Goal: Information Seeking & Learning: Learn about a topic

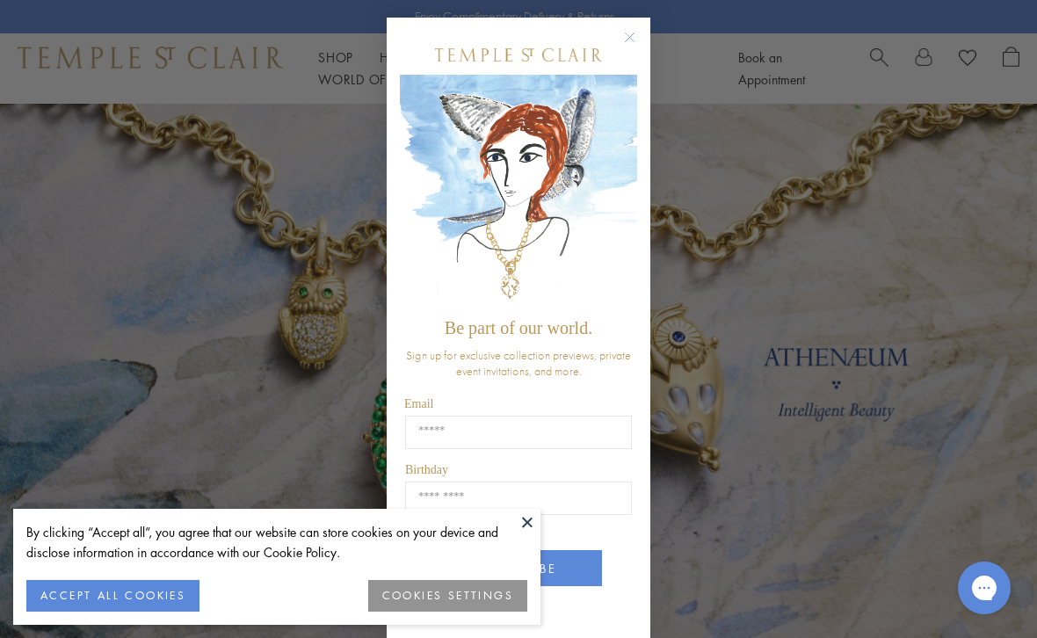
click at [527, 524] on button at bounding box center [527, 522] width 26 height 26
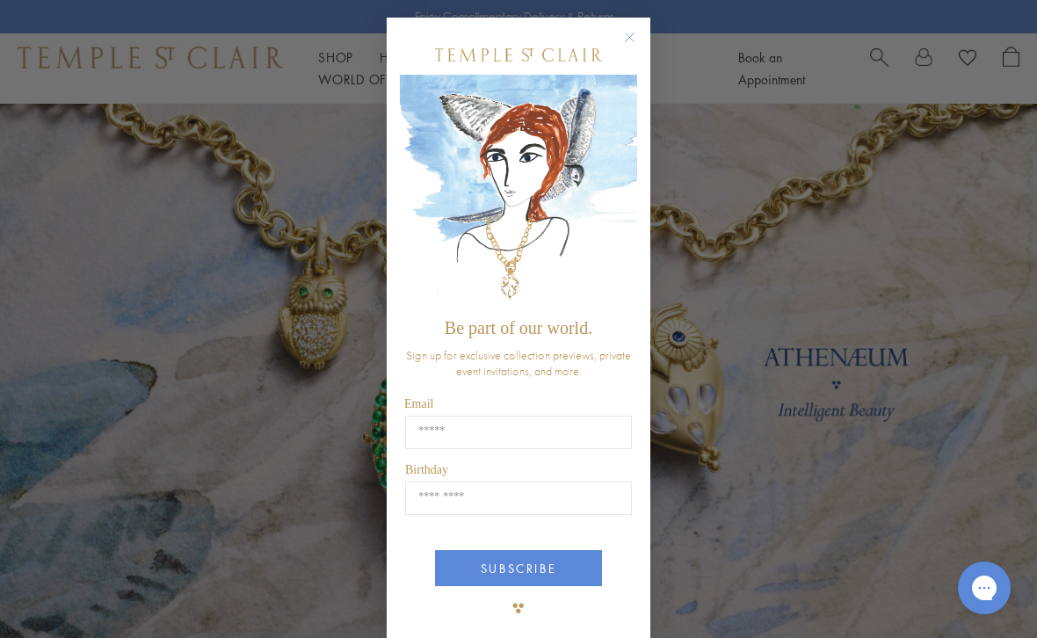
click at [633, 43] on circle "Close dialog" at bounding box center [629, 37] width 21 height 21
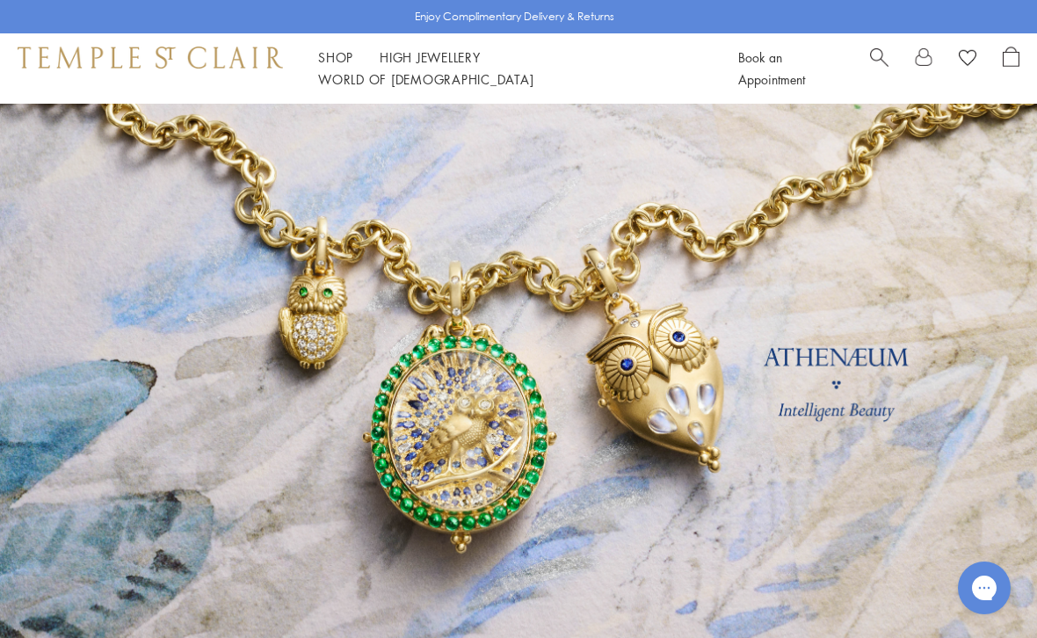
click at [565, 95] on div "Shop Shop Categories Amulets Pendants & Charms Lockets Chains & Leather Cords E…" at bounding box center [518, 68] width 1037 height 70
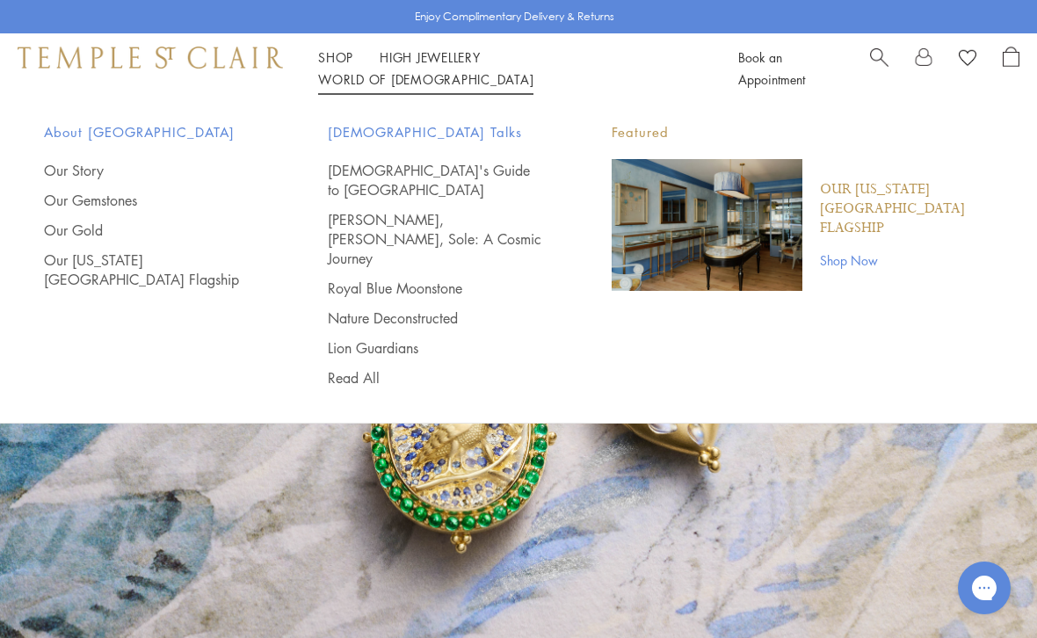
click at [57, 173] on link "Our Story" at bounding box center [151, 170] width 214 height 19
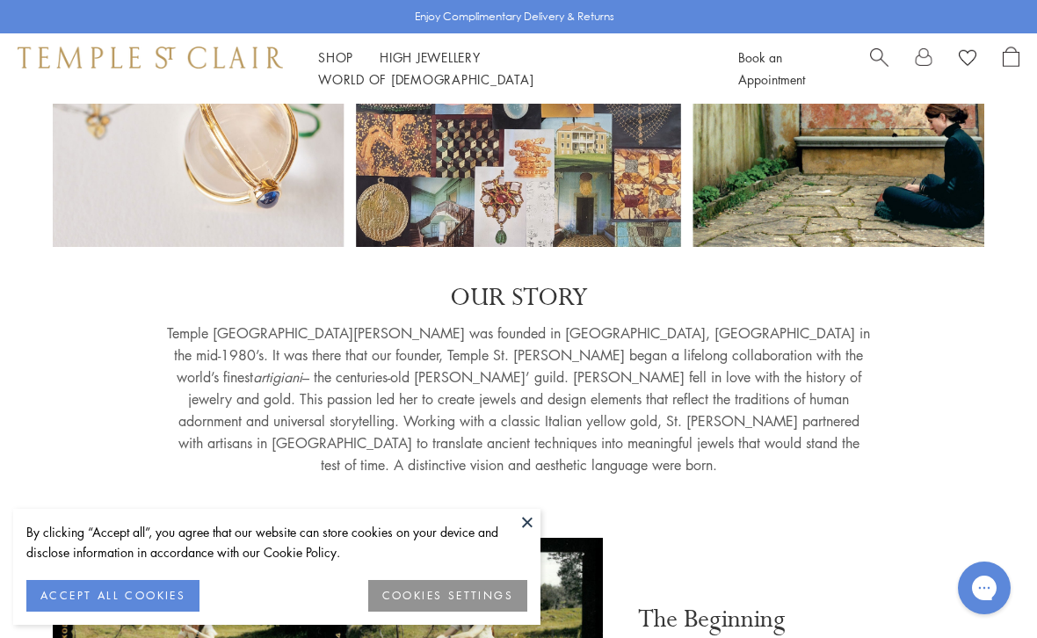
scroll to position [228, 0]
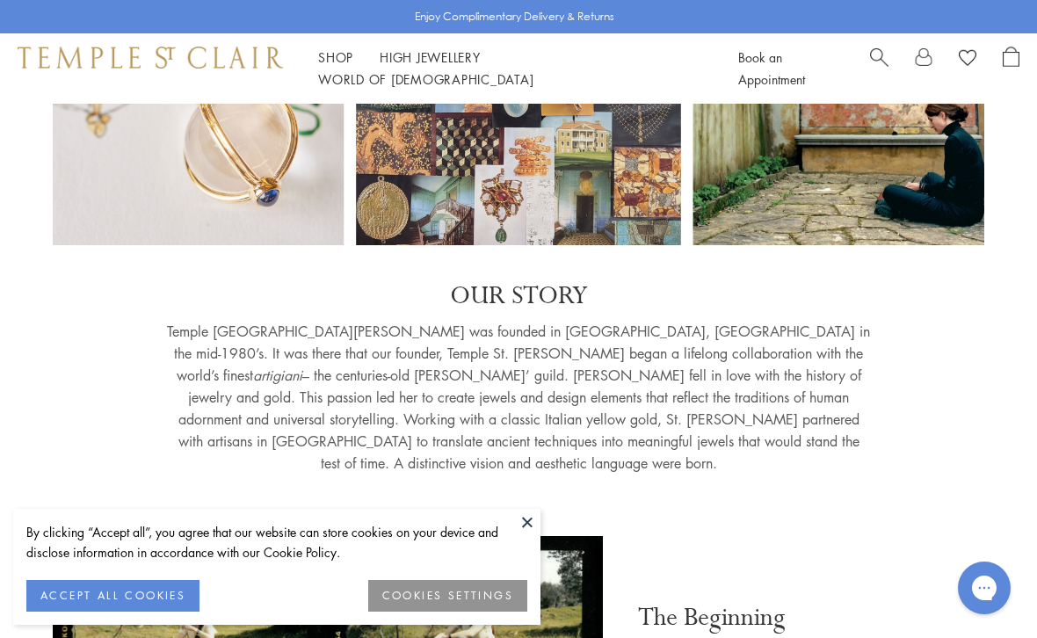
click at [464, 600] on button "COOKIES SETTINGS" at bounding box center [447, 596] width 159 height 32
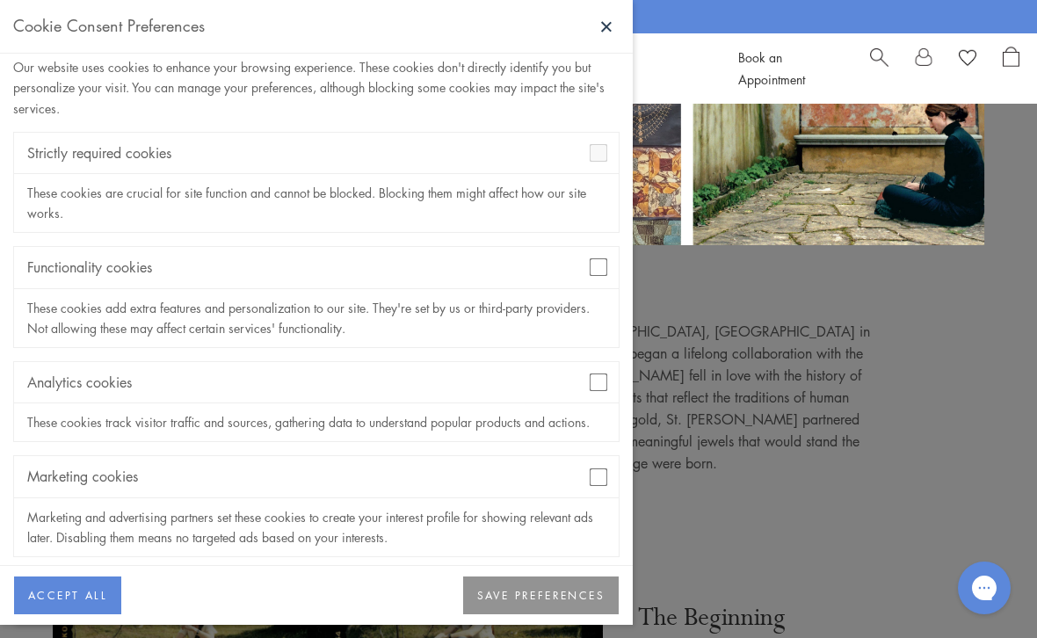
scroll to position [35, 0]
click at [513, 615] on button "SAVE PREFERENCES" at bounding box center [541, 595] width 156 height 39
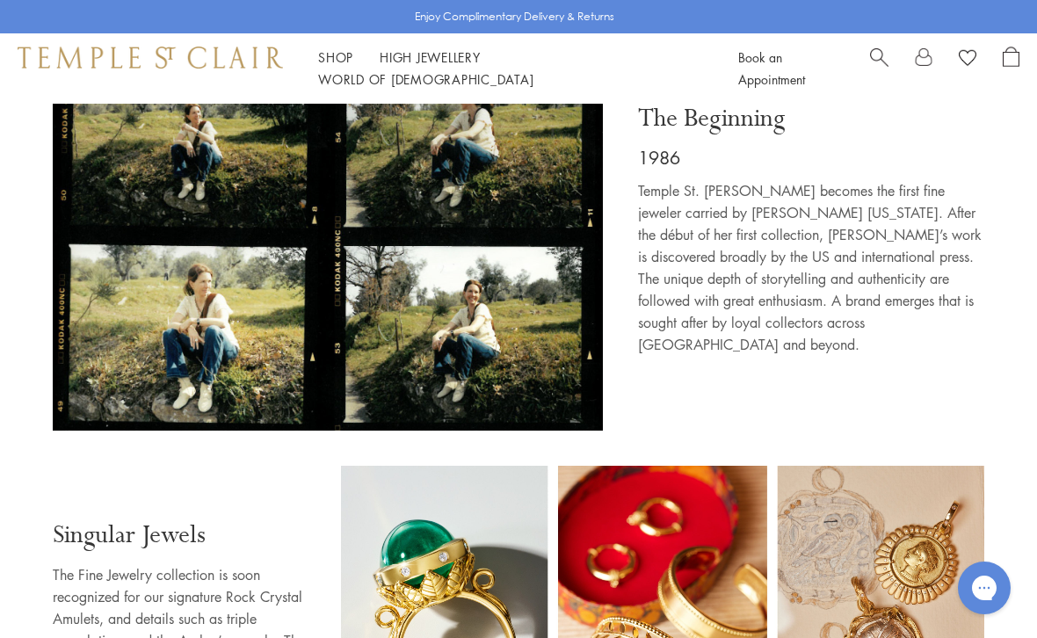
scroll to position [705, 0]
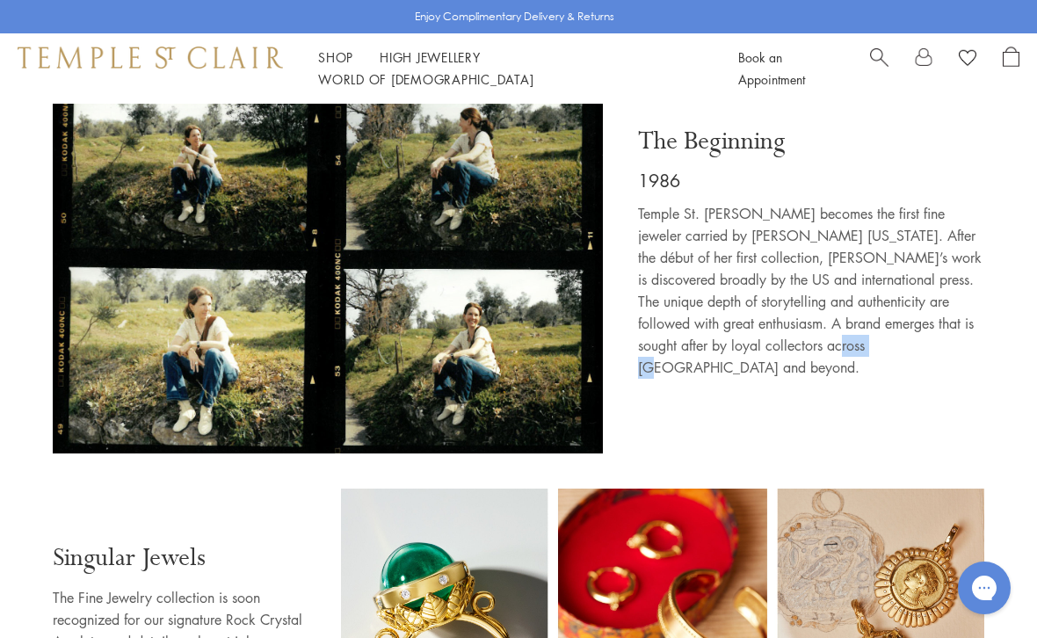
click at [974, 351] on div "The Beginning 1986 Temple St. Clair becomes the first fine jeweler carried by B…" at bounding box center [802, 256] width 364 height 393
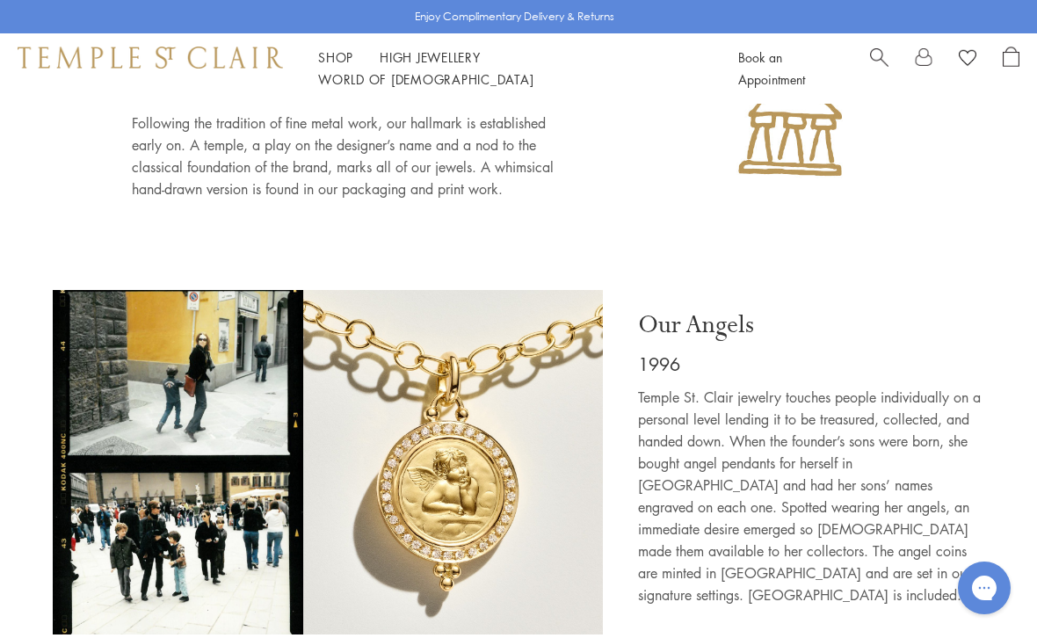
scroll to position [2106, 0]
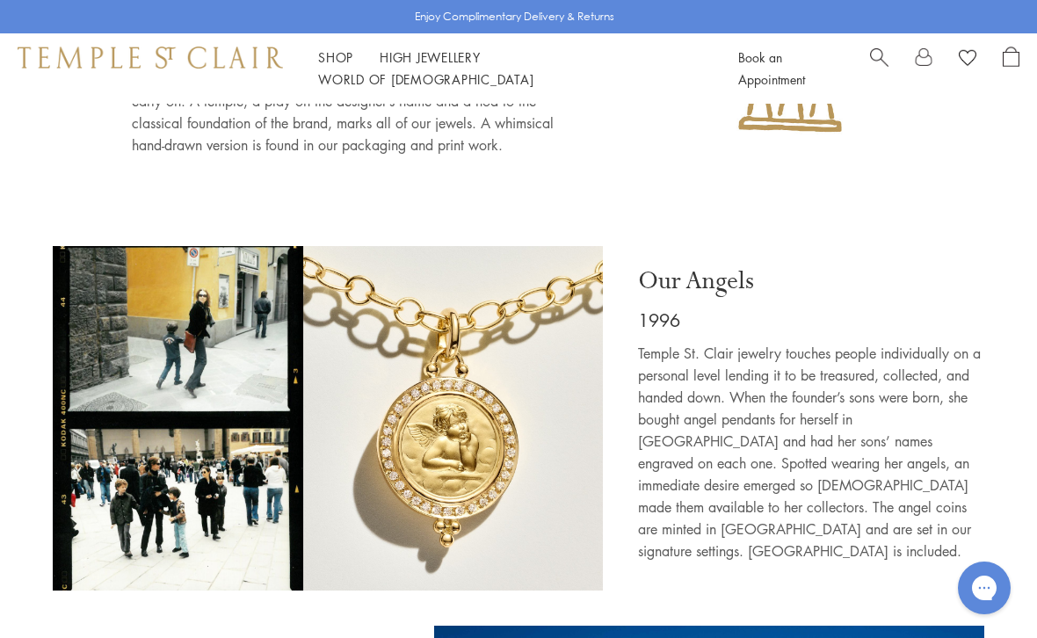
click at [211, 466] on img at bounding box center [328, 418] width 550 height 344
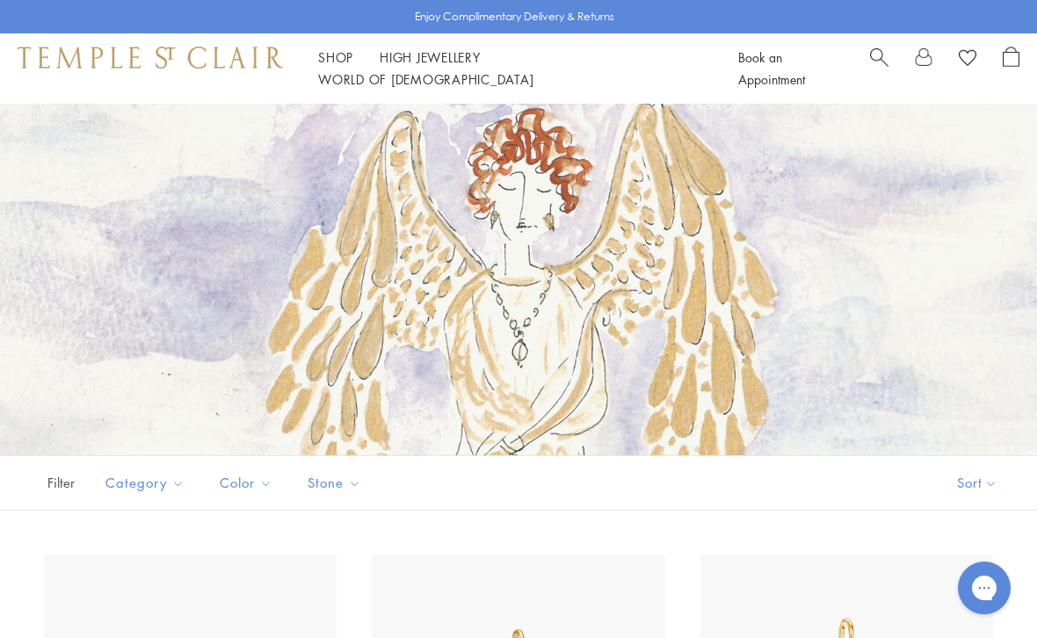
click at [627, 380] on div at bounding box center [518, 279] width 1037 height 351
click at [539, 381] on div at bounding box center [518, 279] width 1037 height 351
click at [485, 334] on div at bounding box center [518, 279] width 1037 height 351
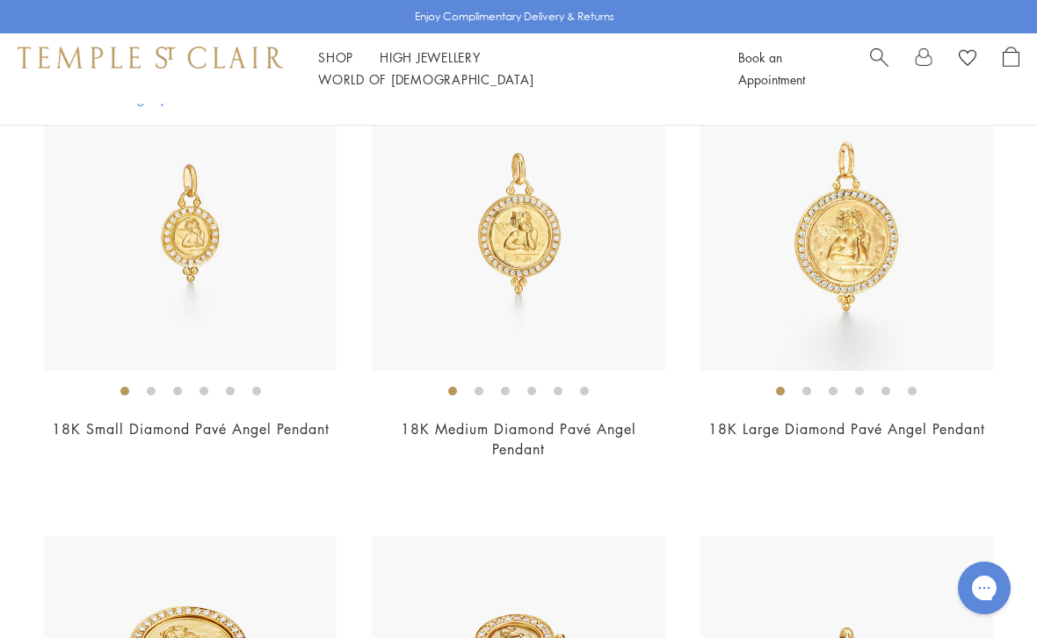
scroll to position [472, 0]
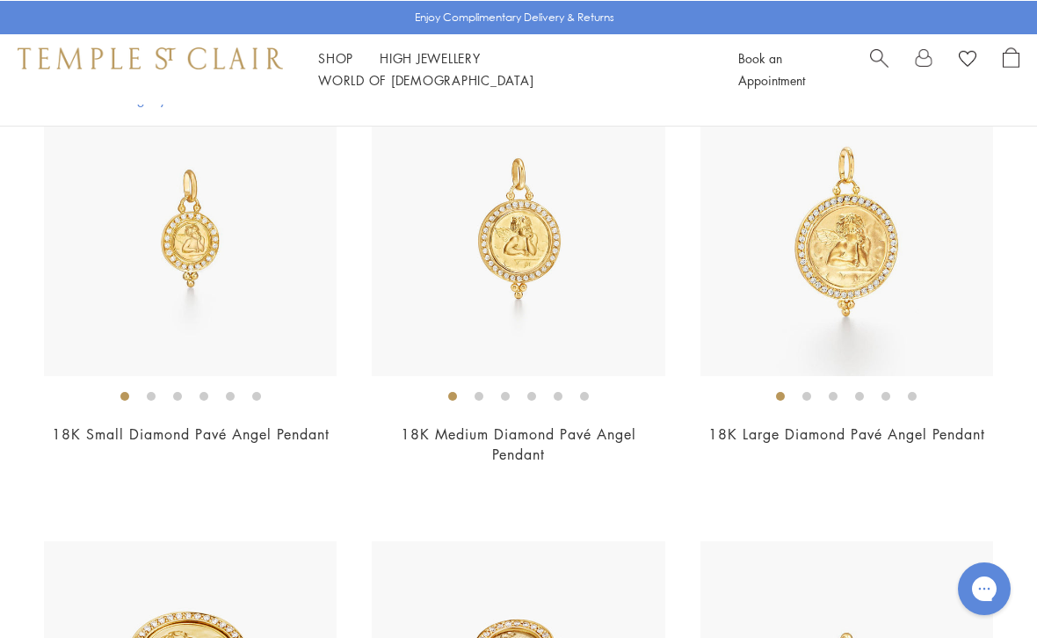
click at [502, 470] on span "$5,750" at bounding box center [518, 477] width 48 height 20
click at [216, 451] on div "$3,300" at bounding box center [190, 457] width 293 height 20
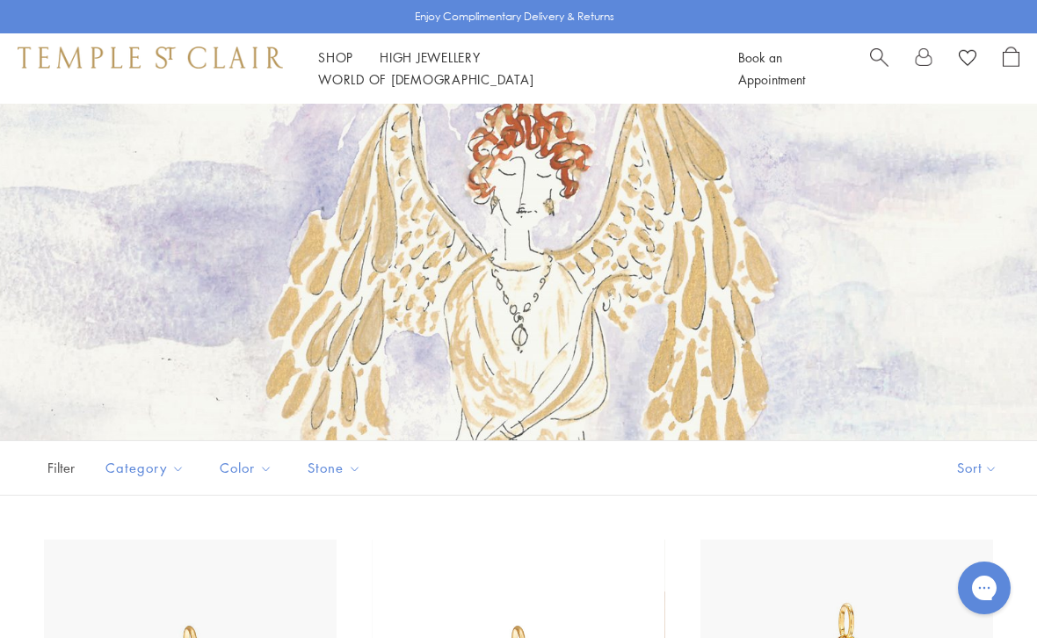
scroll to position [0, 0]
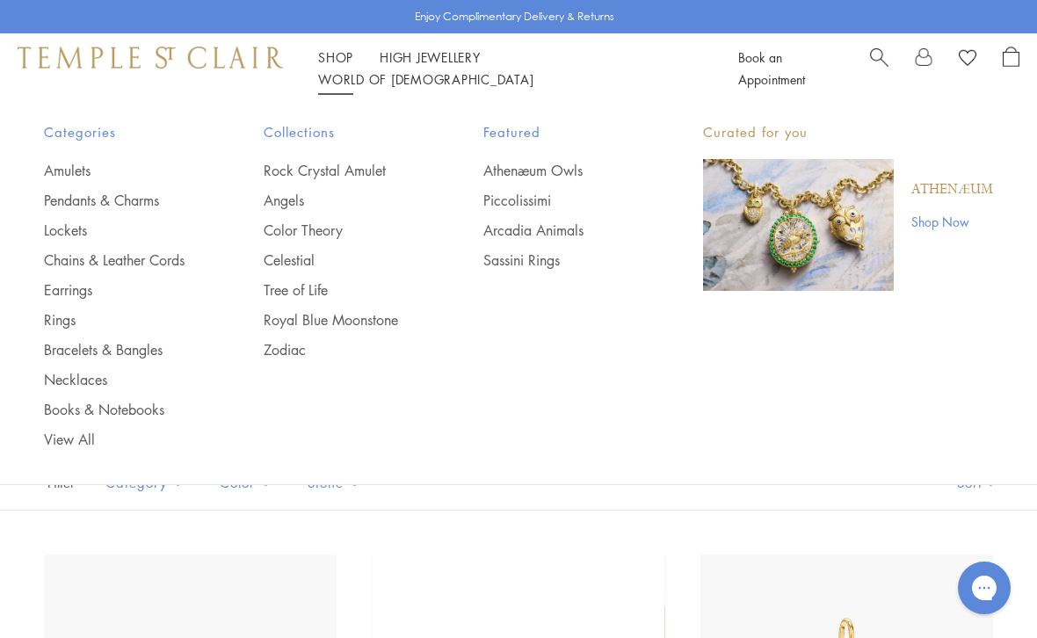
click at [519, 172] on link "Athenæum Owls" at bounding box center [557, 170] width 149 height 19
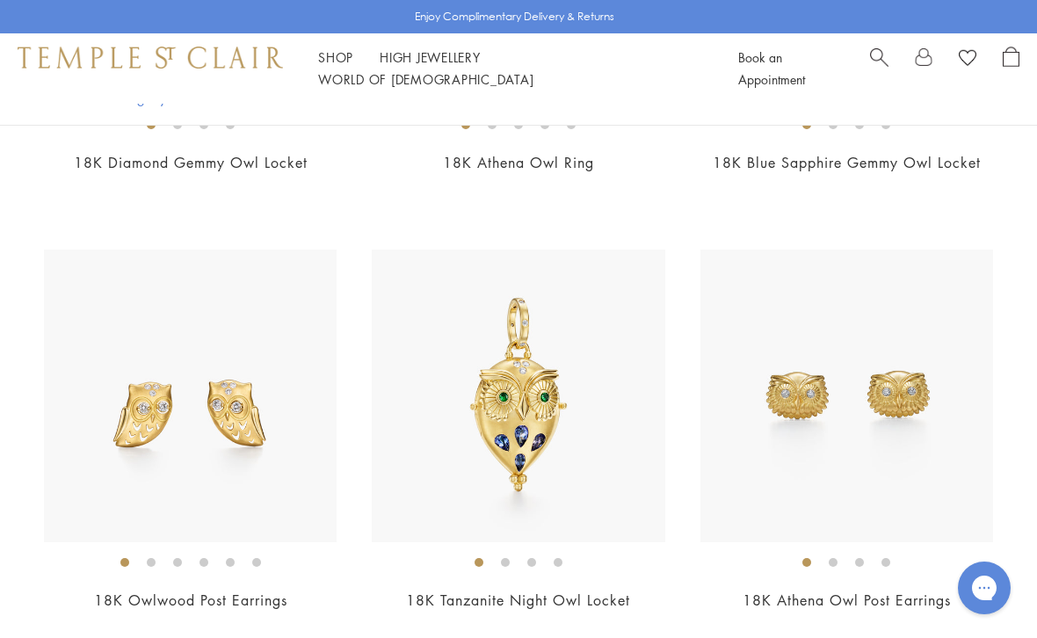
scroll to position [2057, 0]
click at [239, 596] on link "18K Owlwood Post Earrings" at bounding box center [190, 599] width 193 height 19
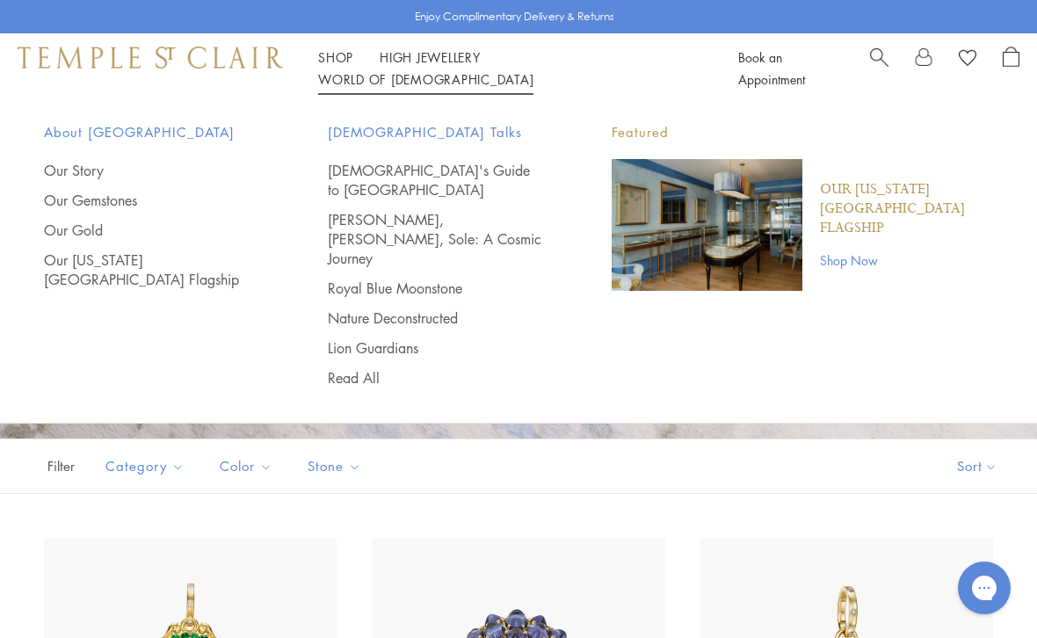
scroll to position [0, 0]
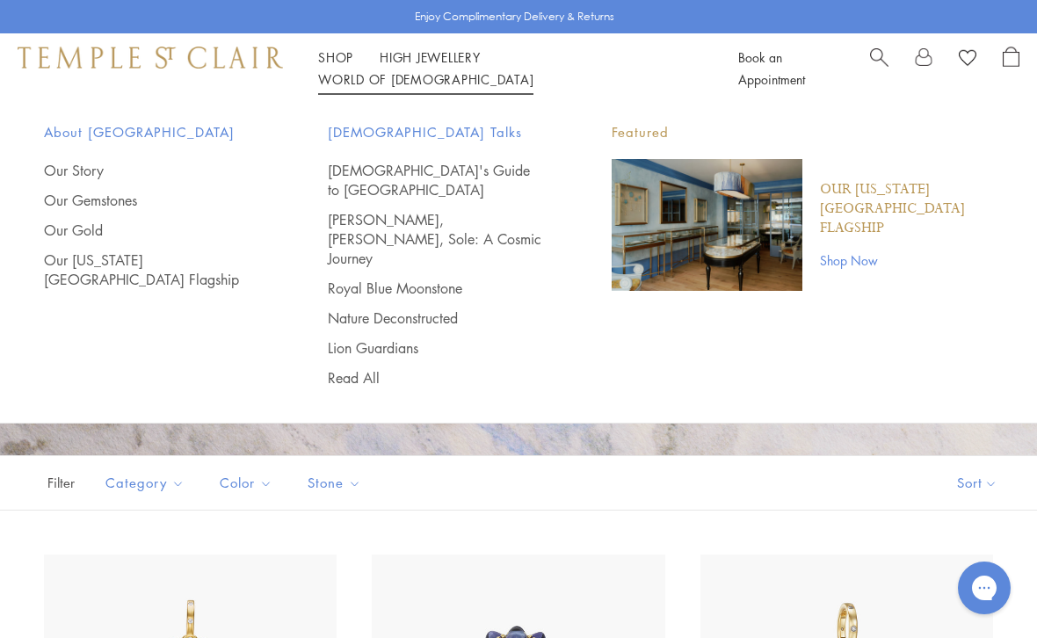
click at [125, 197] on link "Our Gemstones" at bounding box center [151, 200] width 214 height 19
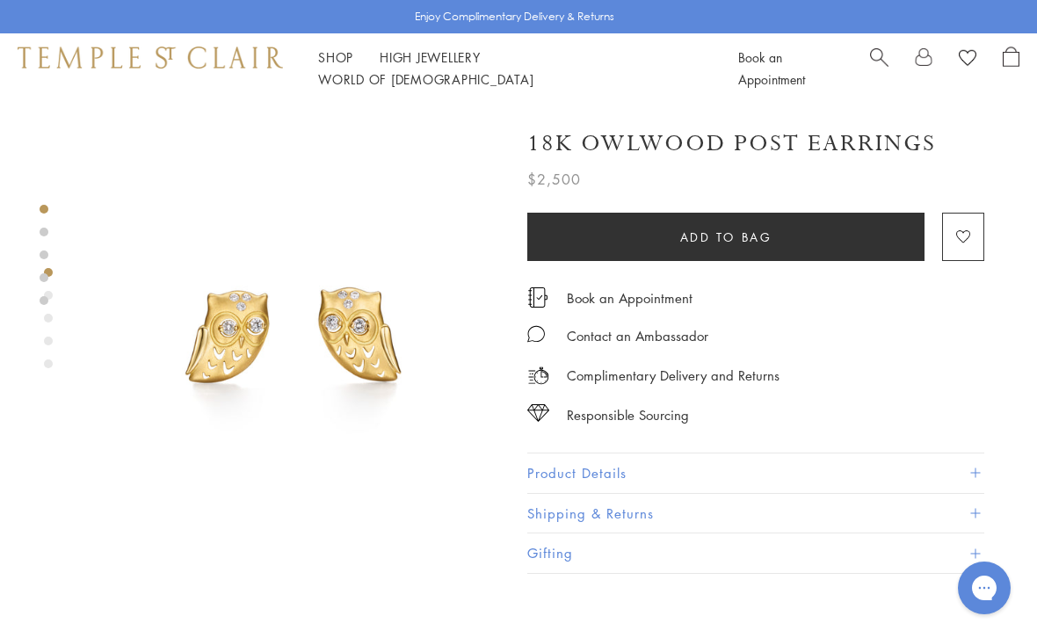
click at [243, 337] on img at bounding box center [294, 310] width 413 height 413
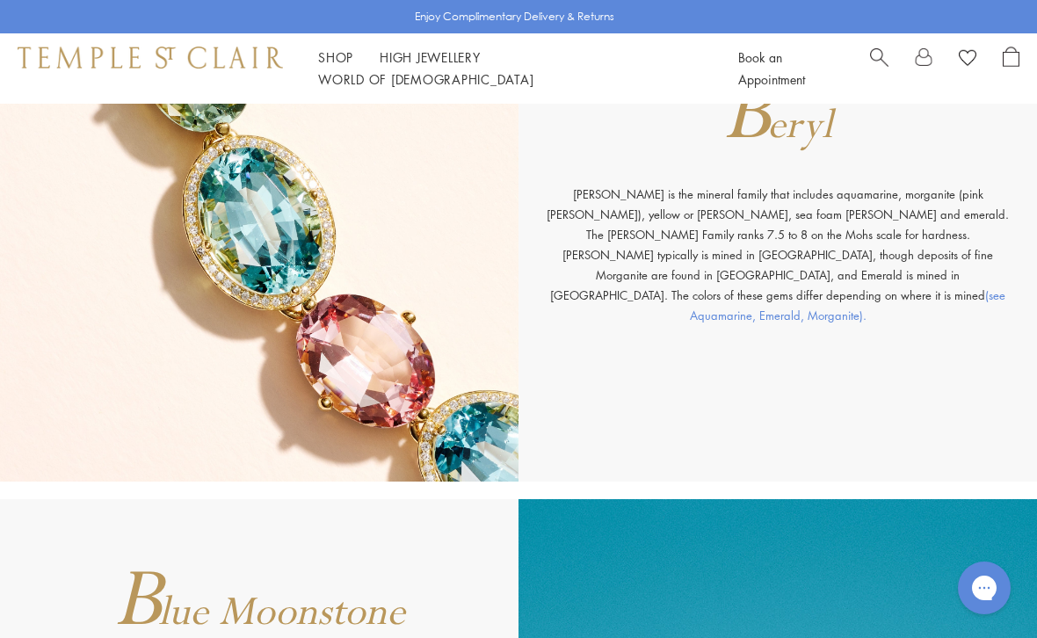
scroll to position [1902, 0]
click at [685, 388] on div "B eryl Beryl is the mineral family that includes aquamarine, morganite (pink be…" at bounding box center [777, 208] width 518 height 546
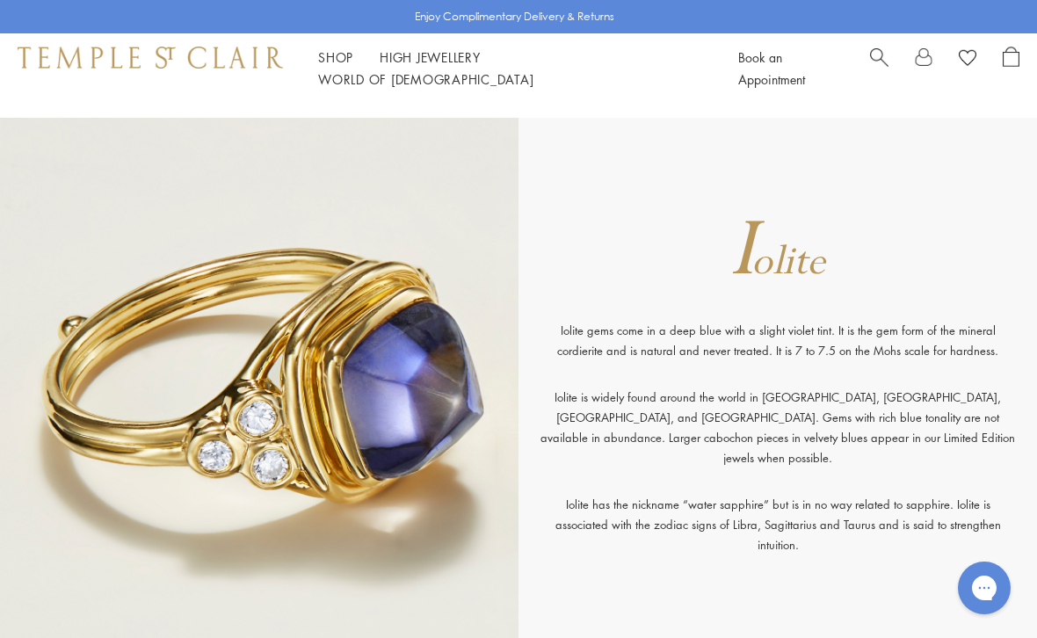
scroll to position [5103, 0]
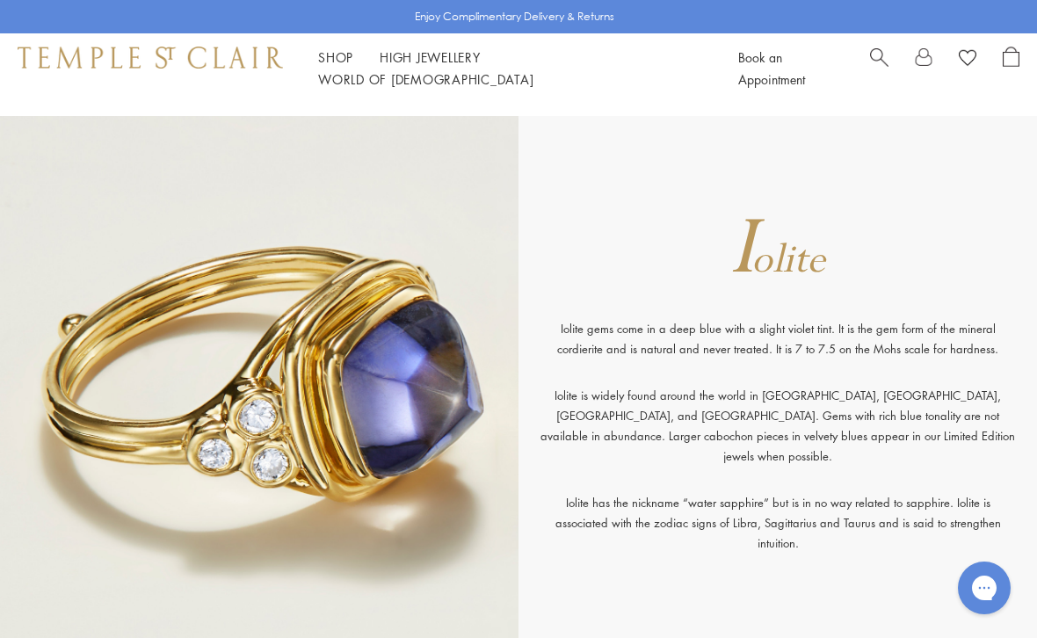
click at [64, 233] on img at bounding box center [259, 389] width 518 height 546
click at [63, 237] on img at bounding box center [259, 389] width 518 height 546
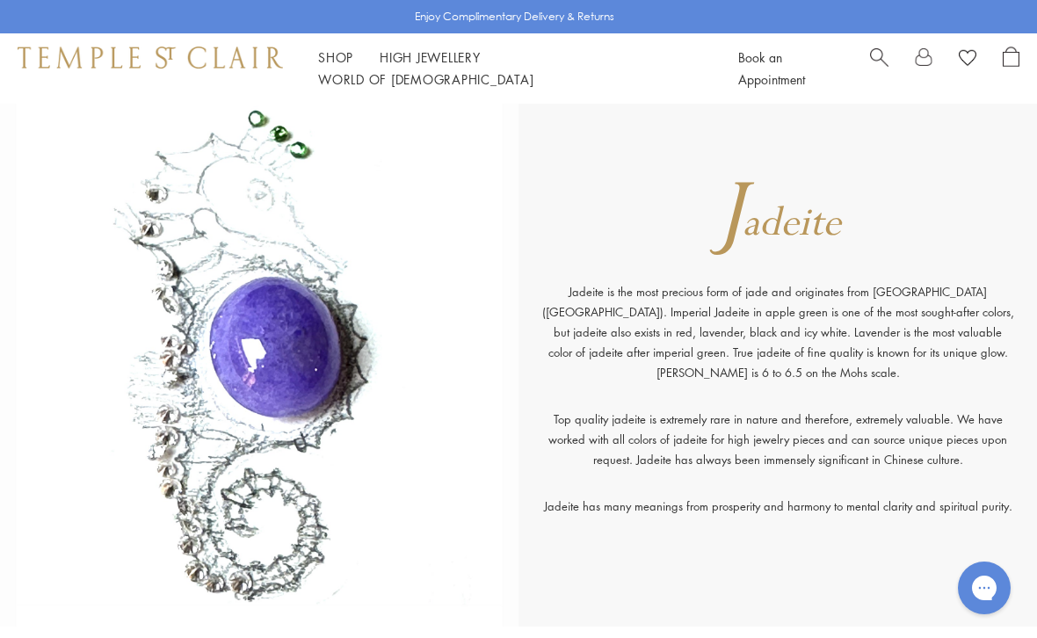
scroll to position [6271, 0]
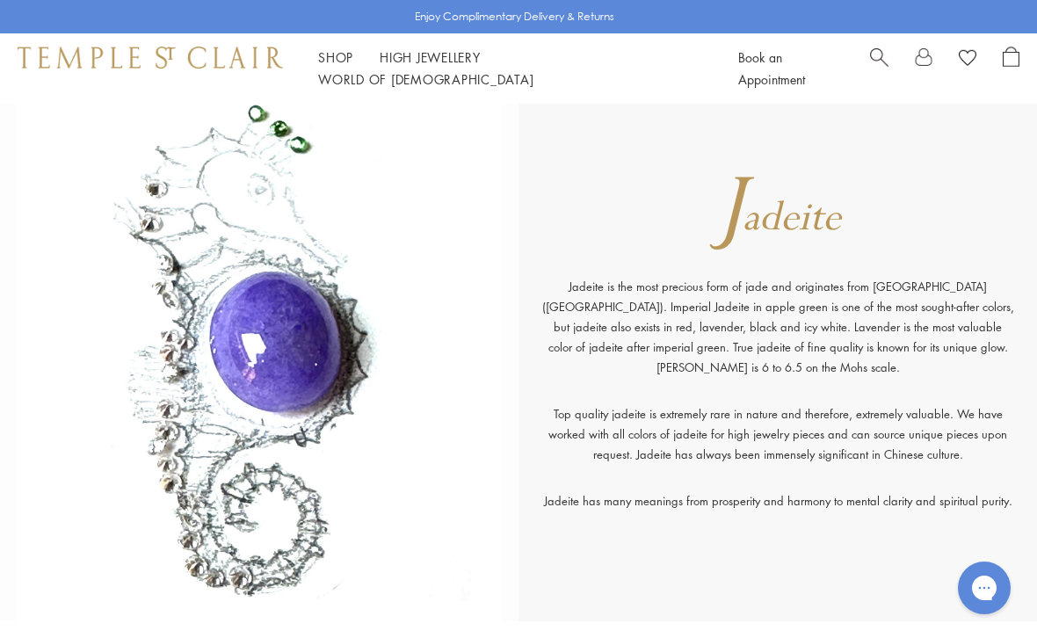
click at [67, 308] on img at bounding box center [259, 348] width 518 height 546
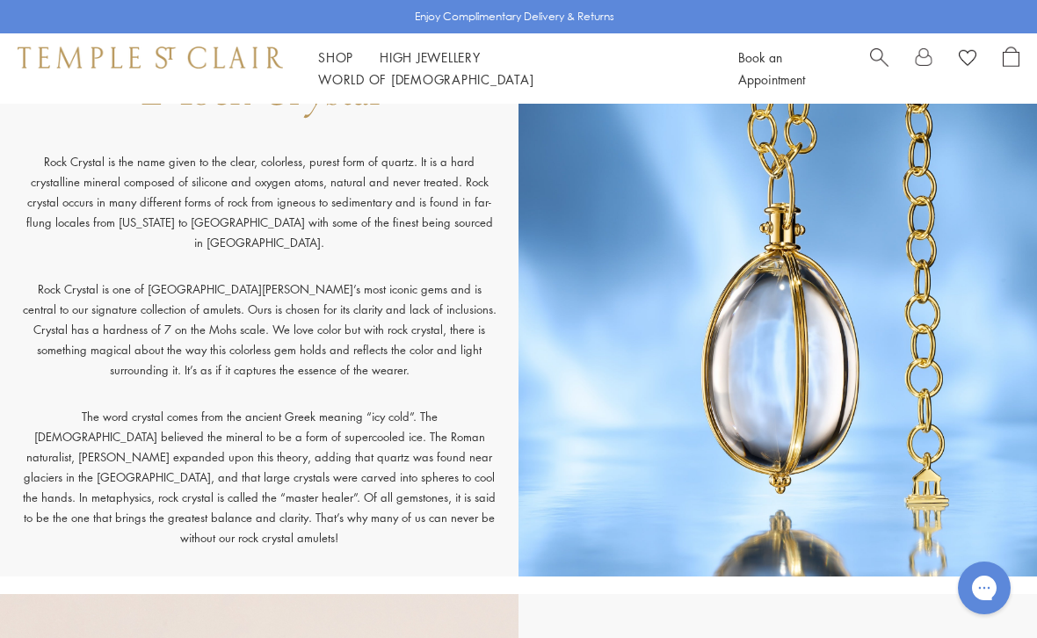
scroll to position [10263, 0]
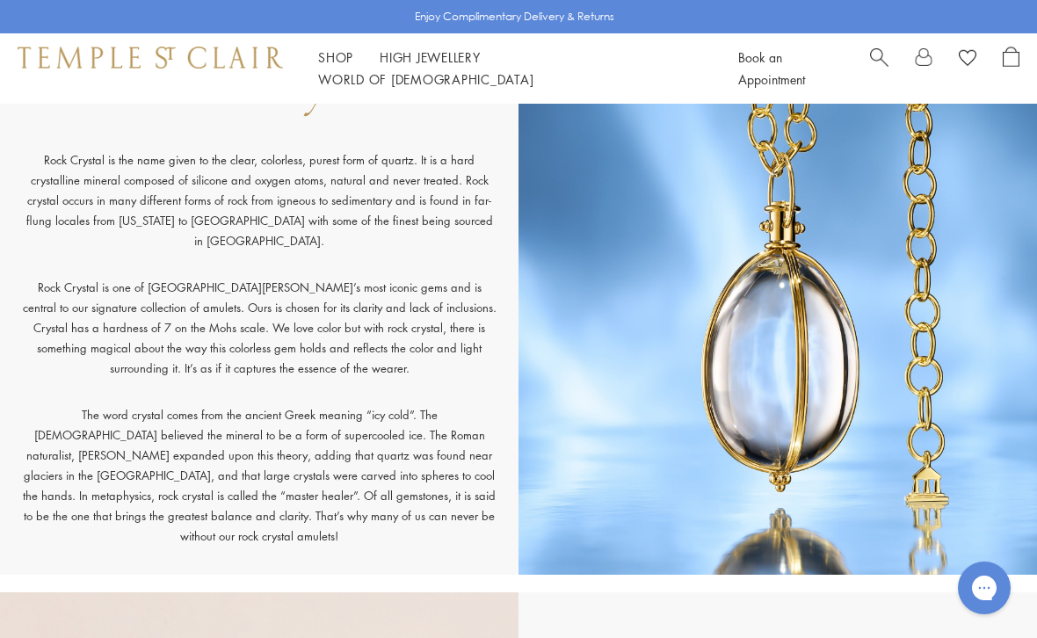
click at [76, 259] on p "Rock Crystal is the name given to the clear, colorless, purest form of quartz. …" at bounding box center [259, 212] width 475 height 127
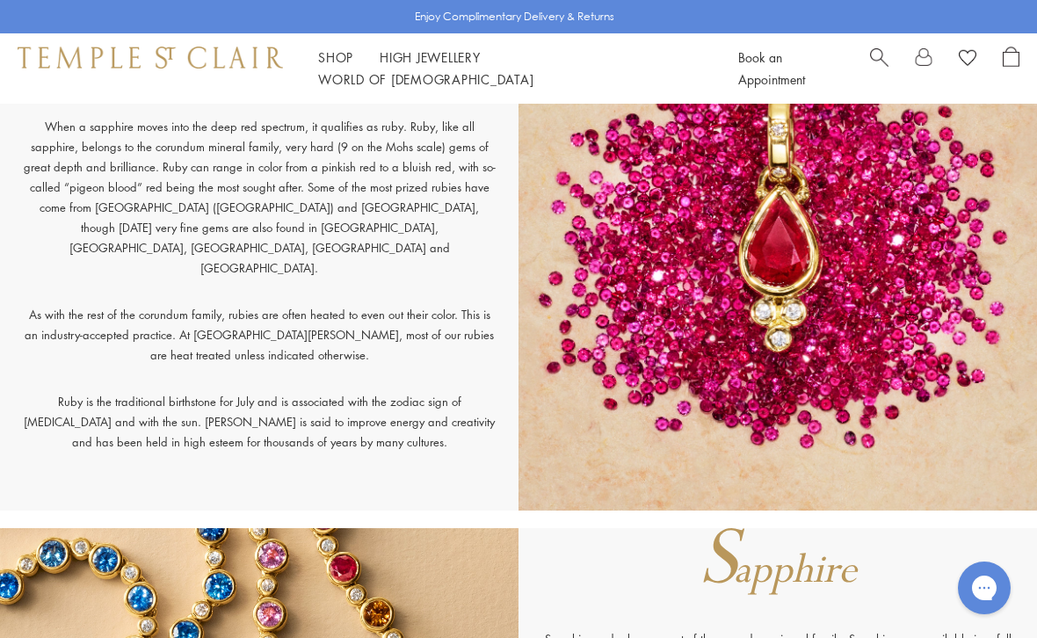
scroll to position [11459, 0]
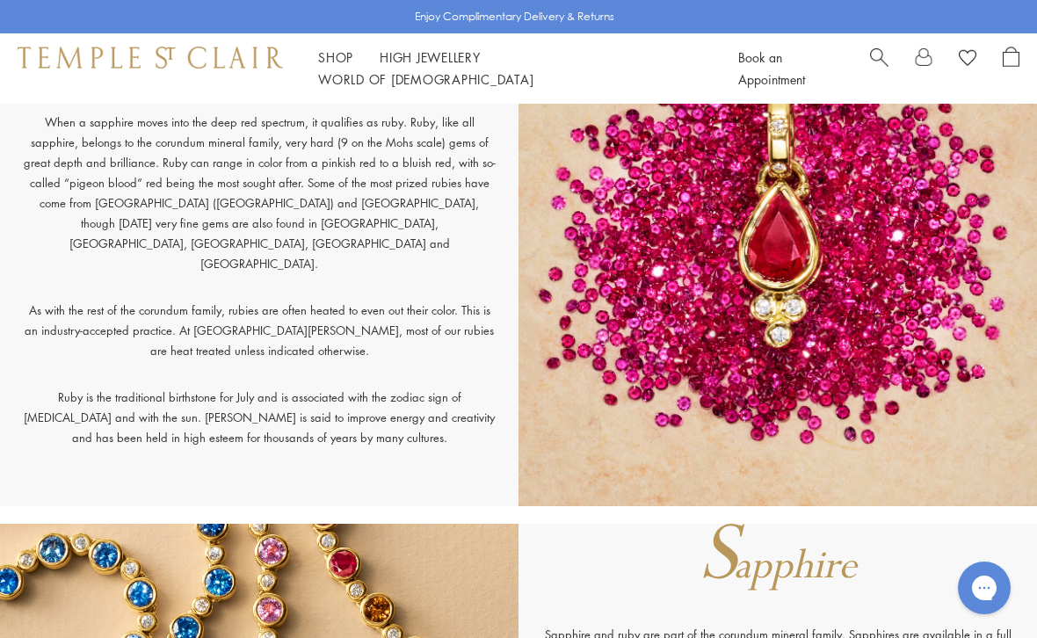
click at [13, 305] on div "When a sapphire moves into the deep red spectrum, it qualifies as ruby. Ruby, l…" at bounding box center [259, 261] width 510 height 371
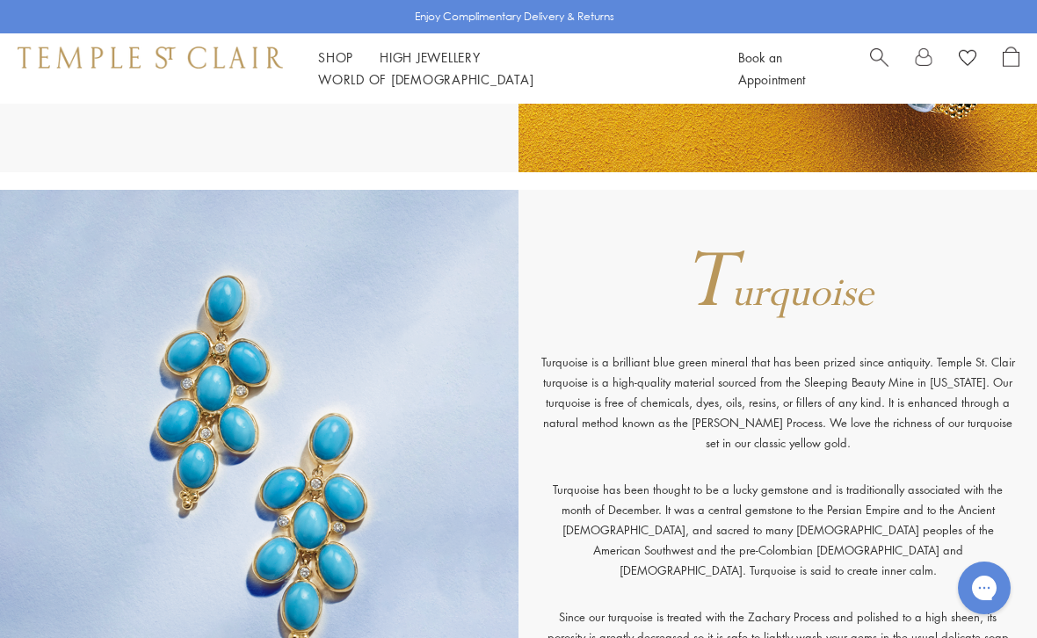
scroll to position [16304, 0]
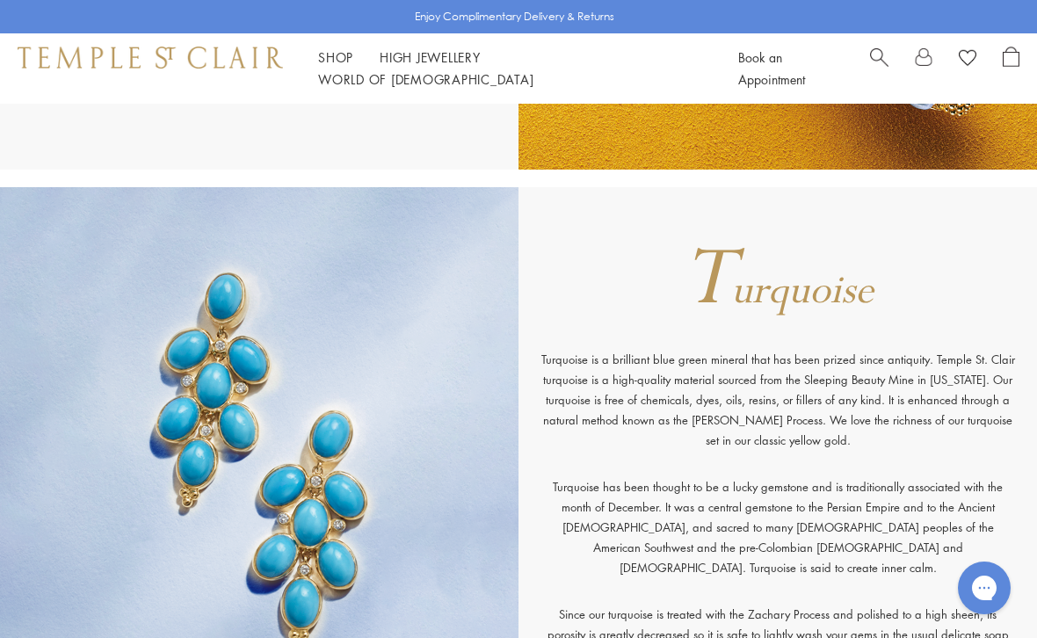
click at [1012, 476] on p "Turquoise is a brilliant blue green mineral that has been prized since antiquit…" at bounding box center [777, 412] width 475 height 127
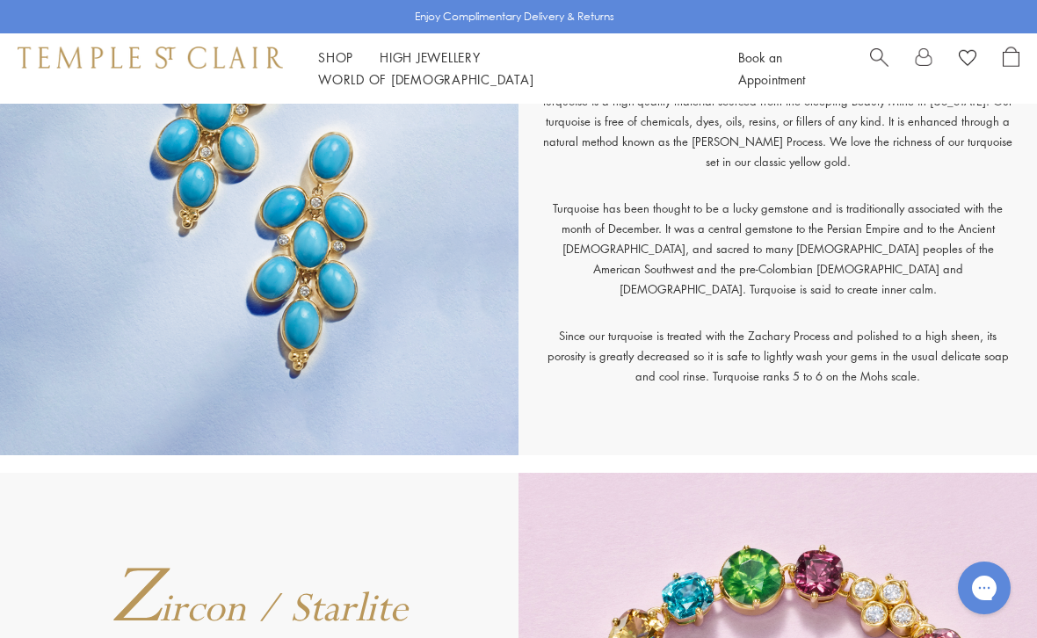
scroll to position [16584, 0]
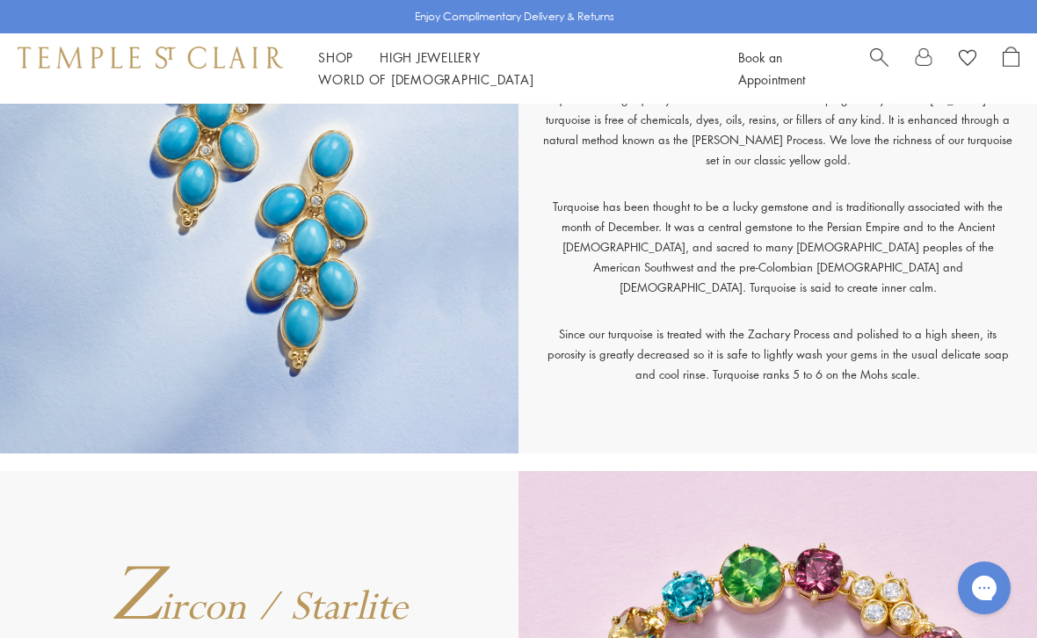
click at [67, 307] on img at bounding box center [259, 180] width 518 height 546
click at [71, 275] on img at bounding box center [259, 180] width 518 height 546
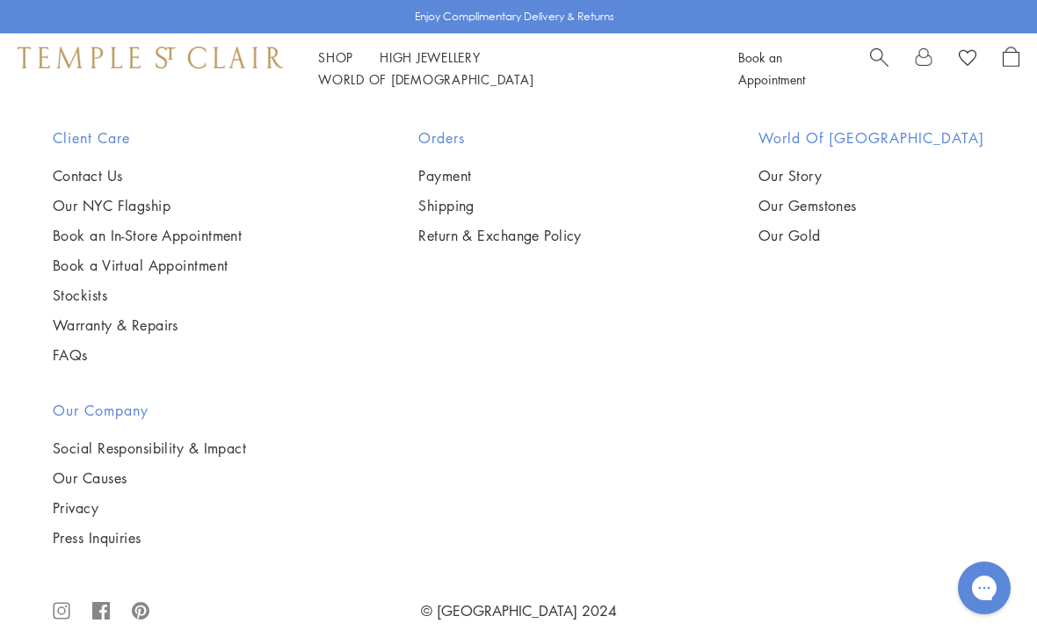
scroll to position [18444, 0]
click at [836, 241] on link "Our Gold" at bounding box center [871, 233] width 226 height 19
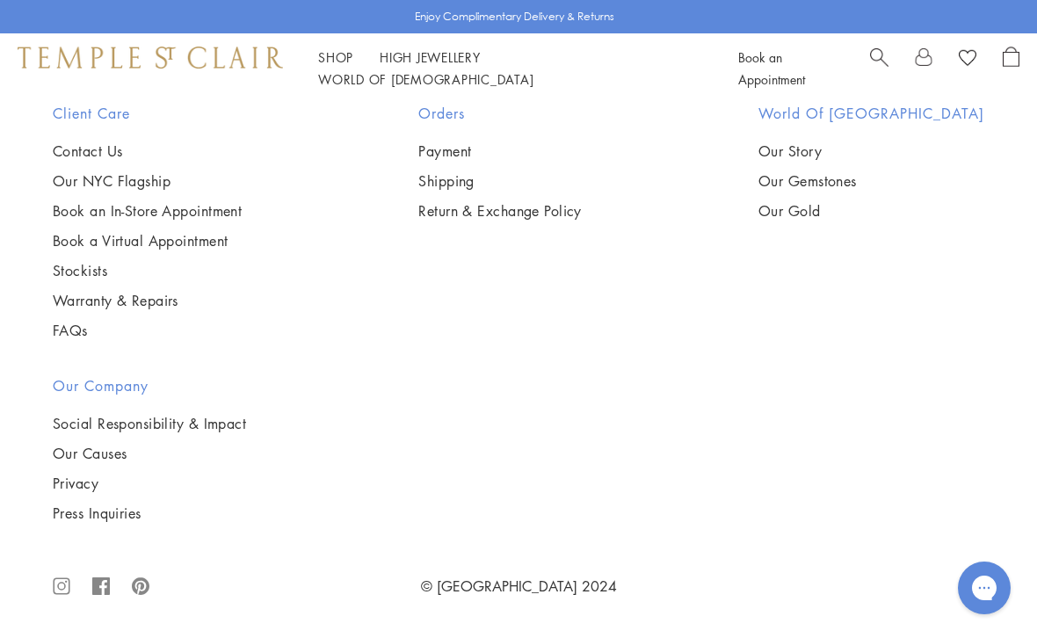
scroll to position [2587, 0]
